Goal: Contribute content

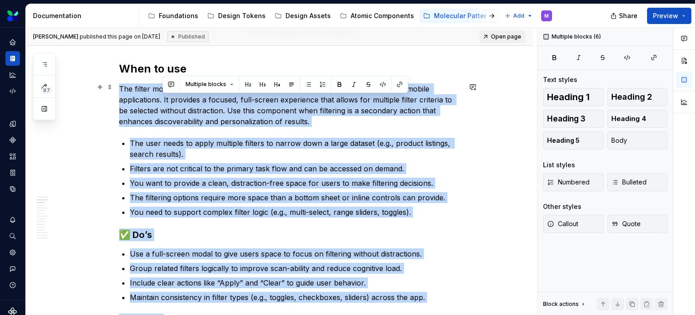
scroll to position [1039, 0]
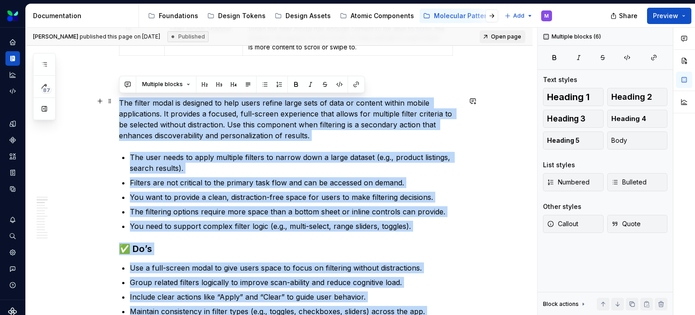
drag, startPoint x: 381, startPoint y: 256, endPoint x: 119, endPoint y: 104, distance: 302.6
copy div "Lor ipsumd sitam co adipisci el sedd eiusm tempor incid utla et dolo ma aliquae…"
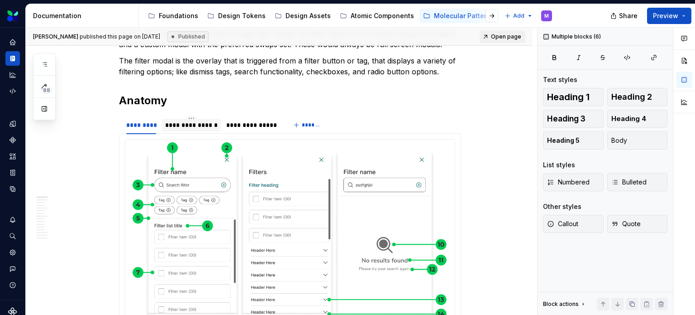
scroll to position [0, 0]
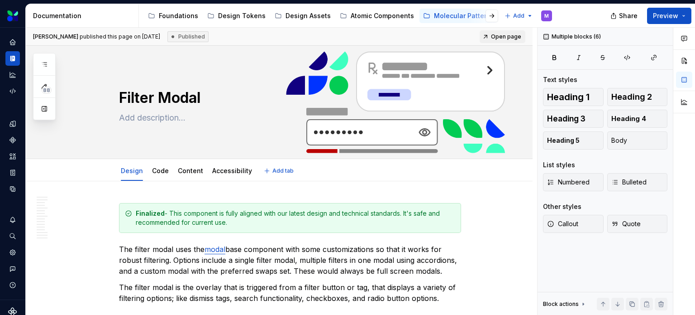
drag, startPoint x: 185, startPoint y: 173, endPoint x: 110, endPoint y: 168, distance: 74.4
click at [185, 173] on link "Content" at bounding box center [190, 171] width 25 height 8
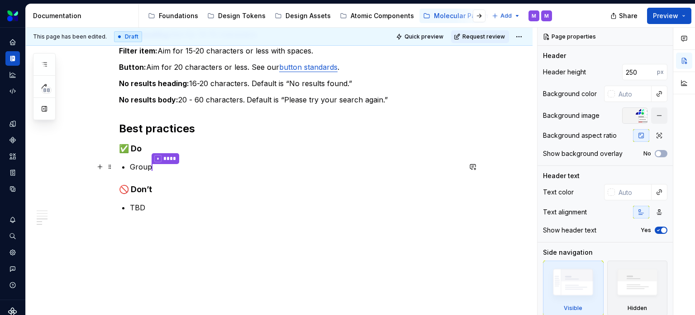
scroll to position [502, 0]
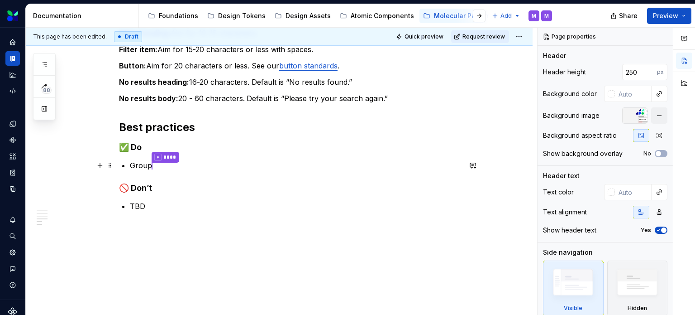
click at [149, 164] on p "Group * ****" at bounding box center [295, 166] width 331 height 12
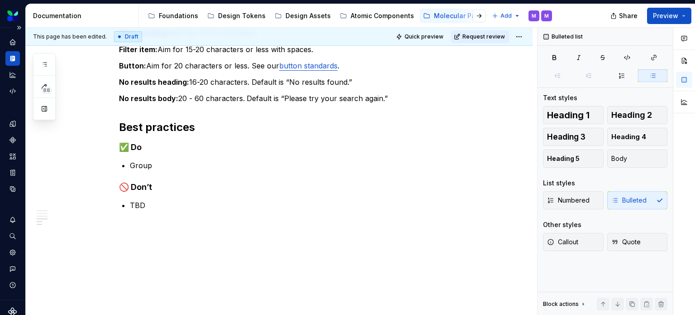
type textarea "*"
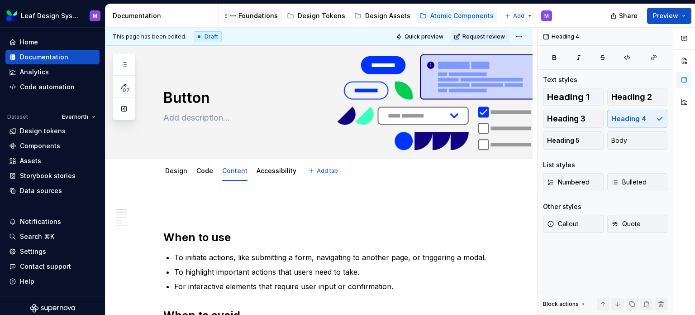
type textarea "*"
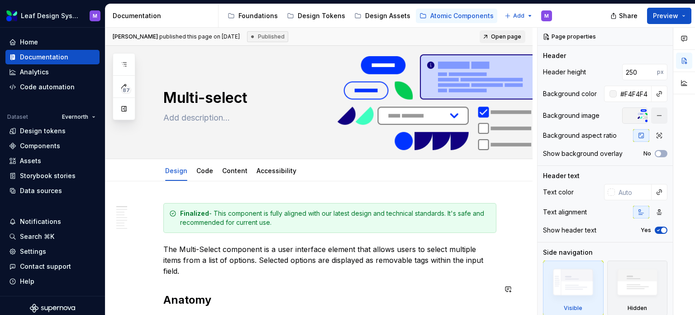
scroll to position [226, 0]
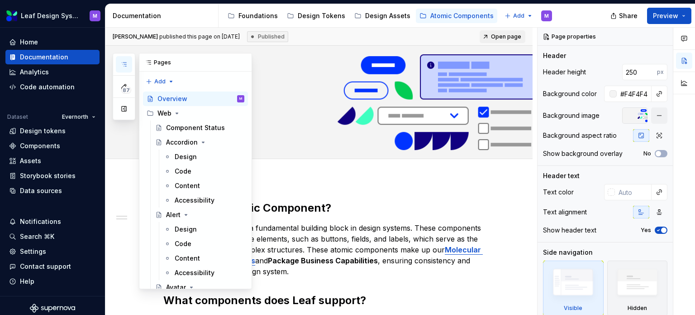
click at [126, 59] on button "button" at bounding box center [124, 64] width 16 height 16
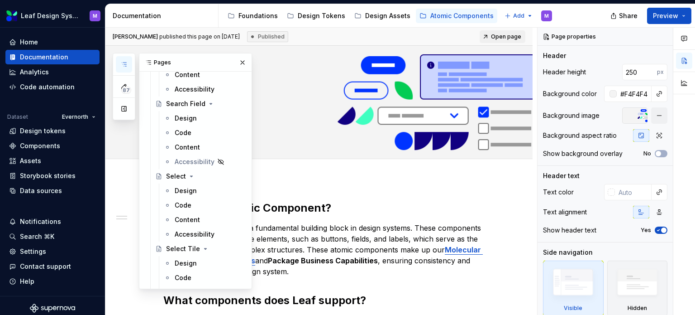
scroll to position [1720, 0]
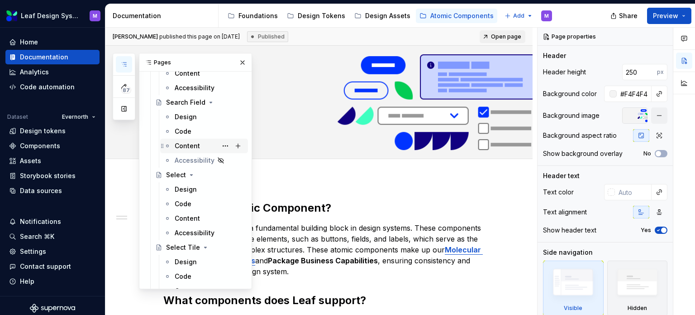
click at [180, 148] on div "Content" at bounding box center [187, 145] width 25 height 9
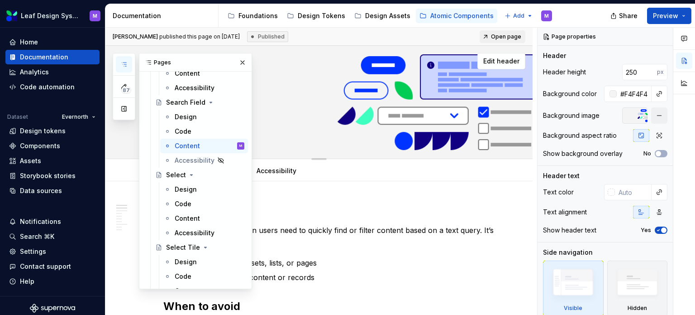
drag, startPoint x: 234, startPoint y: 59, endPoint x: 339, endPoint y: 153, distance: 140.7
click at [236, 59] on button "button" at bounding box center [242, 62] width 13 height 13
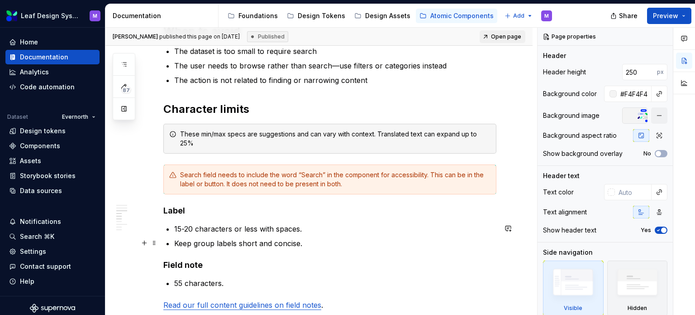
scroll to position [272, 0]
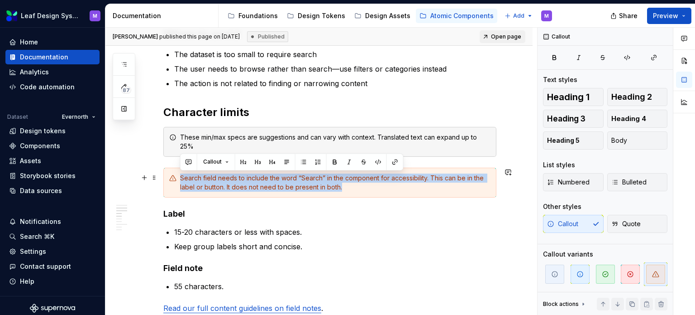
drag, startPoint x: 346, startPoint y: 188, endPoint x: 177, endPoint y: 175, distance: 168.9
click at [177, 175] on div "Search field needs to include the word “Search” in the component for accessibil…" at bounding box center [329, 182] width 333 height 30
click at [152, 177] on span at bounding box center [154, 177] width 7 height 13
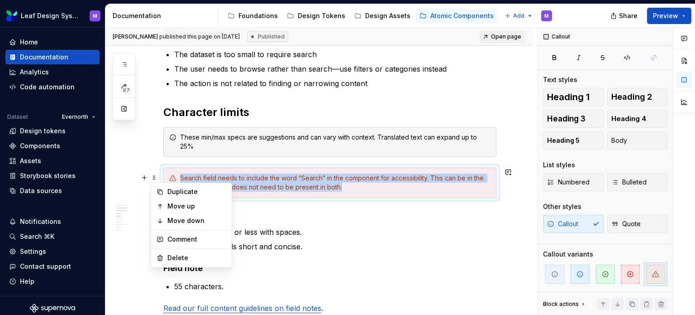
click at [315, 185] on div "Search field needs to include the word “Search” in the component for accessibil…" at bounding box center [335, 182] width 311 height 18
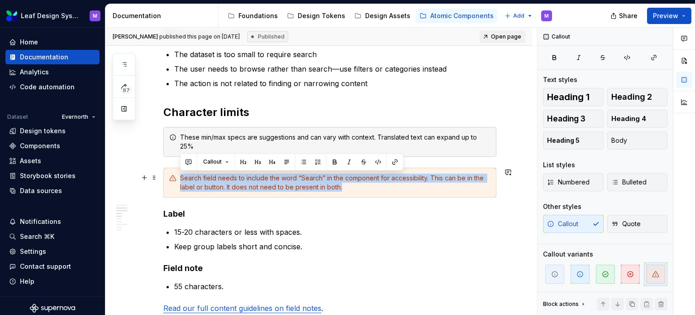
drag, startPoint x: 350, startPoint y: 185, endPoint x: 173, endPoint y: 179, distance: 177.1
click at [173, 179] on div "Search field needs to include the word “Search” in the component for accessibil…" at bounding box center [329, 182] width 333 height 30
copy div "Search field needs to include the word “Search” in the component for accessibil…"
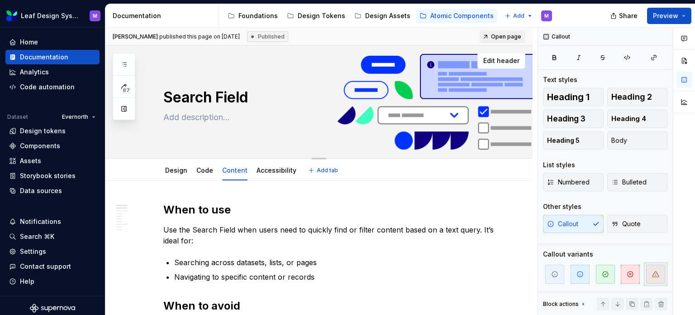
scroll to position [0, 0]
click at [179, 172] on link "Design" at bounding box center [176, 171] width 22 height 8
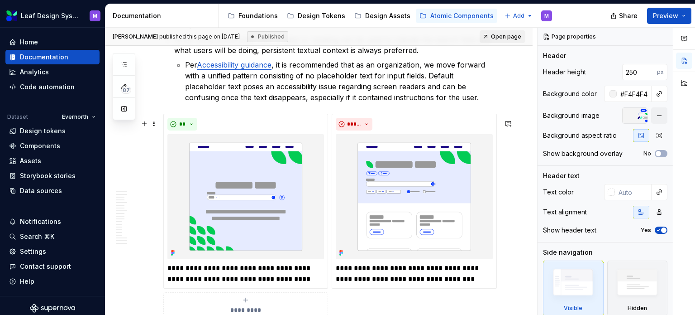
scroll to position [905, 0]
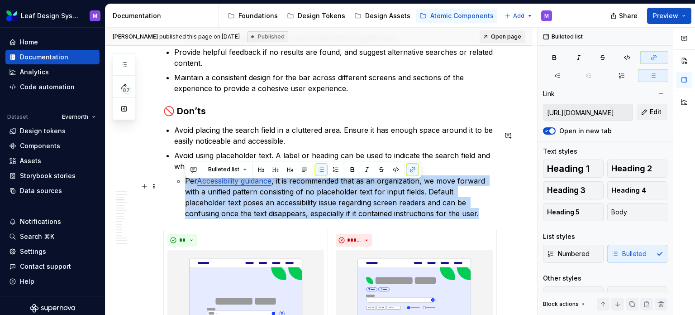
drag, startPoint x: 400, startPoint y: 214, endPoint x: 172, endPoint y: 190, distance: 229.5
drag, startPoint x: 315, startPoint y: 201, endPoint x: 368, endPoint y: 204, distance: 53.5
click at [315, 201] on p "Per Accessibility guidance , it is recommended that as an organization, we move…" at bounding box center [340, 196] width 311 height 43
drag, startPoint x: 390, startPoint y: 218, endPoint x: 172, endPoint y: 191, distance: 219.8
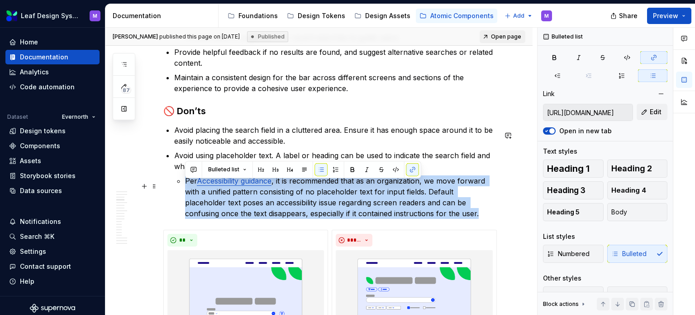
copy p "Per Accessibility guidance , it is recommended that as an organization, we move…"
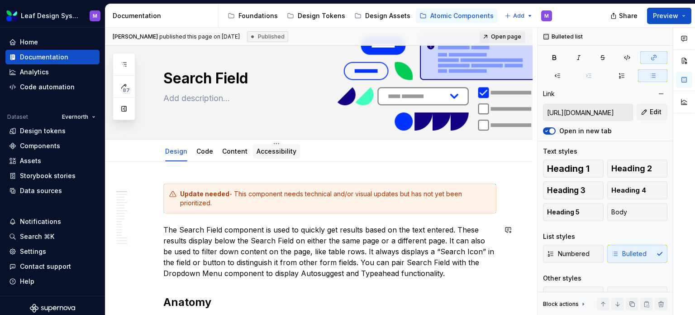
scroll to position [0, 0]
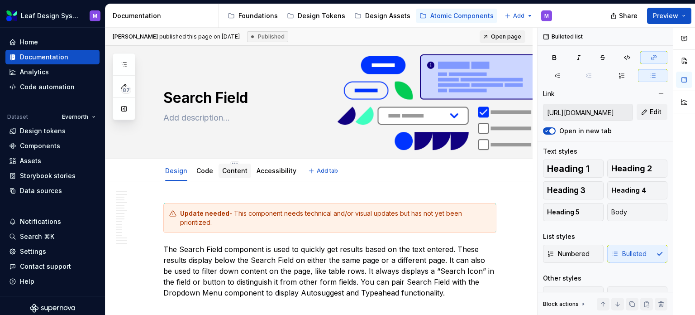
click at [225, 169] on link "Content" at bounding box center [234, 171] width 25 height 8
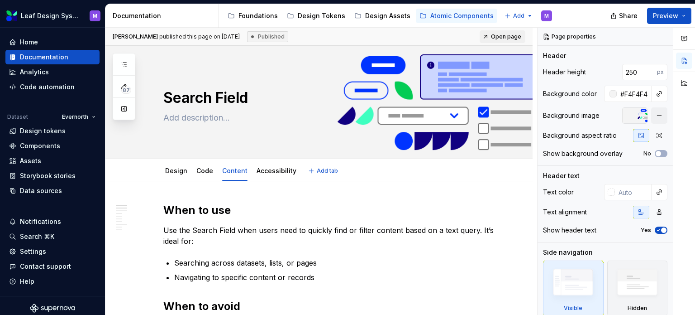
type textarea "*"
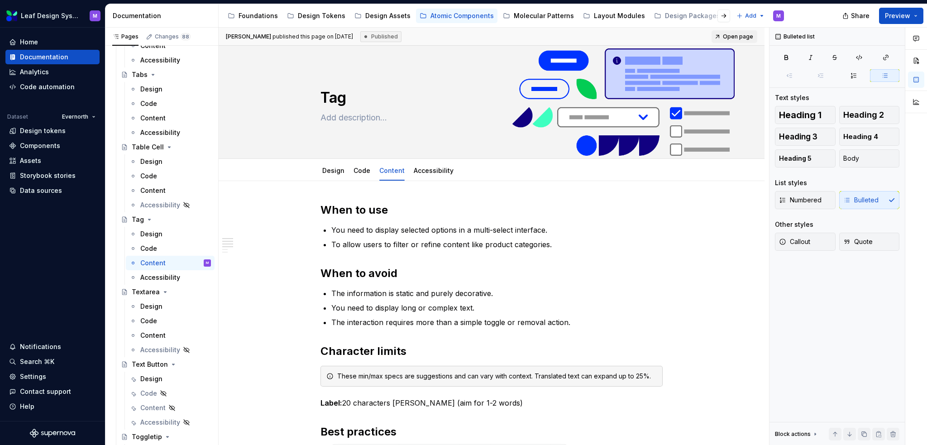
type textarea "*"
